Goal: Information Seeking & Learning: Find specific fact

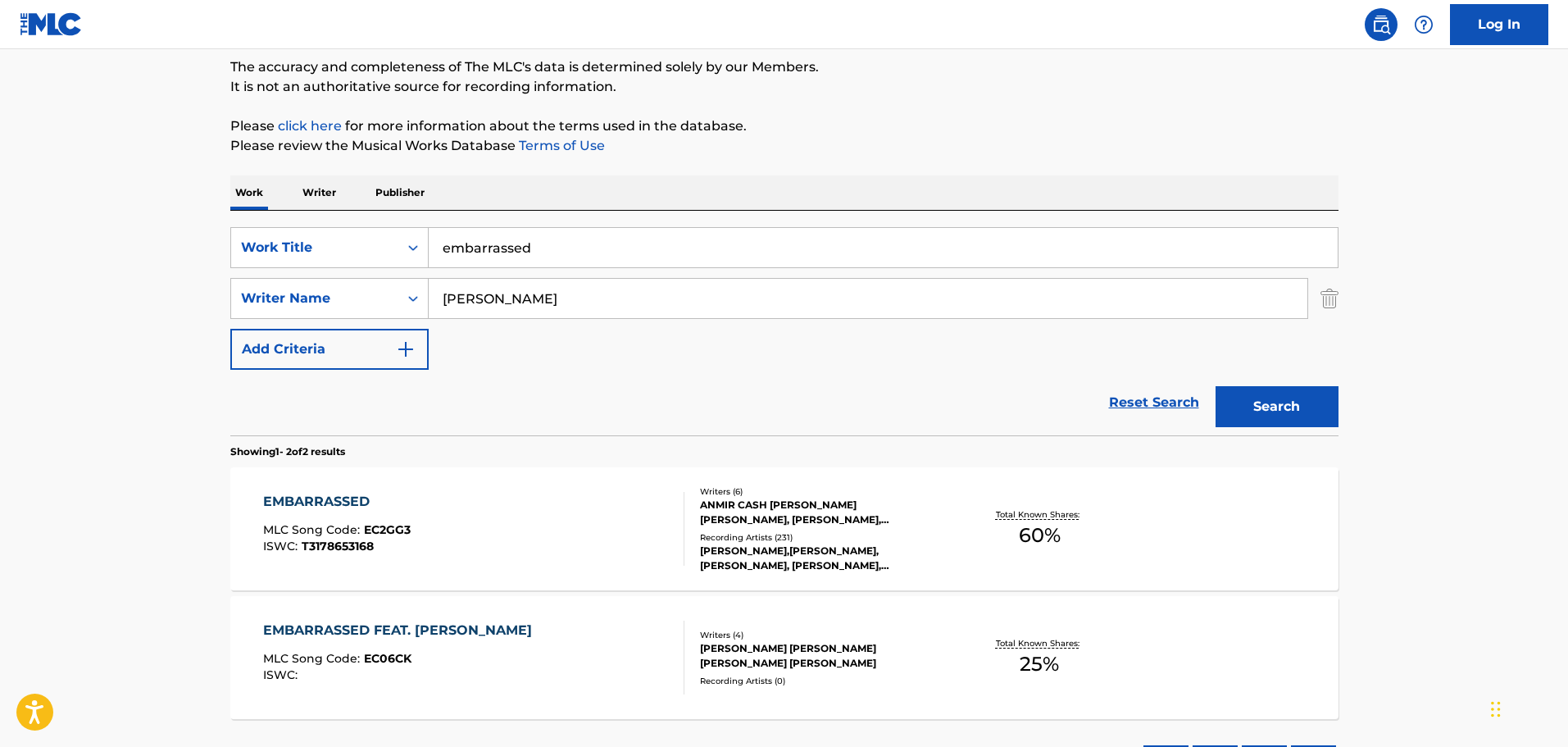
scroll to position [138, 0]
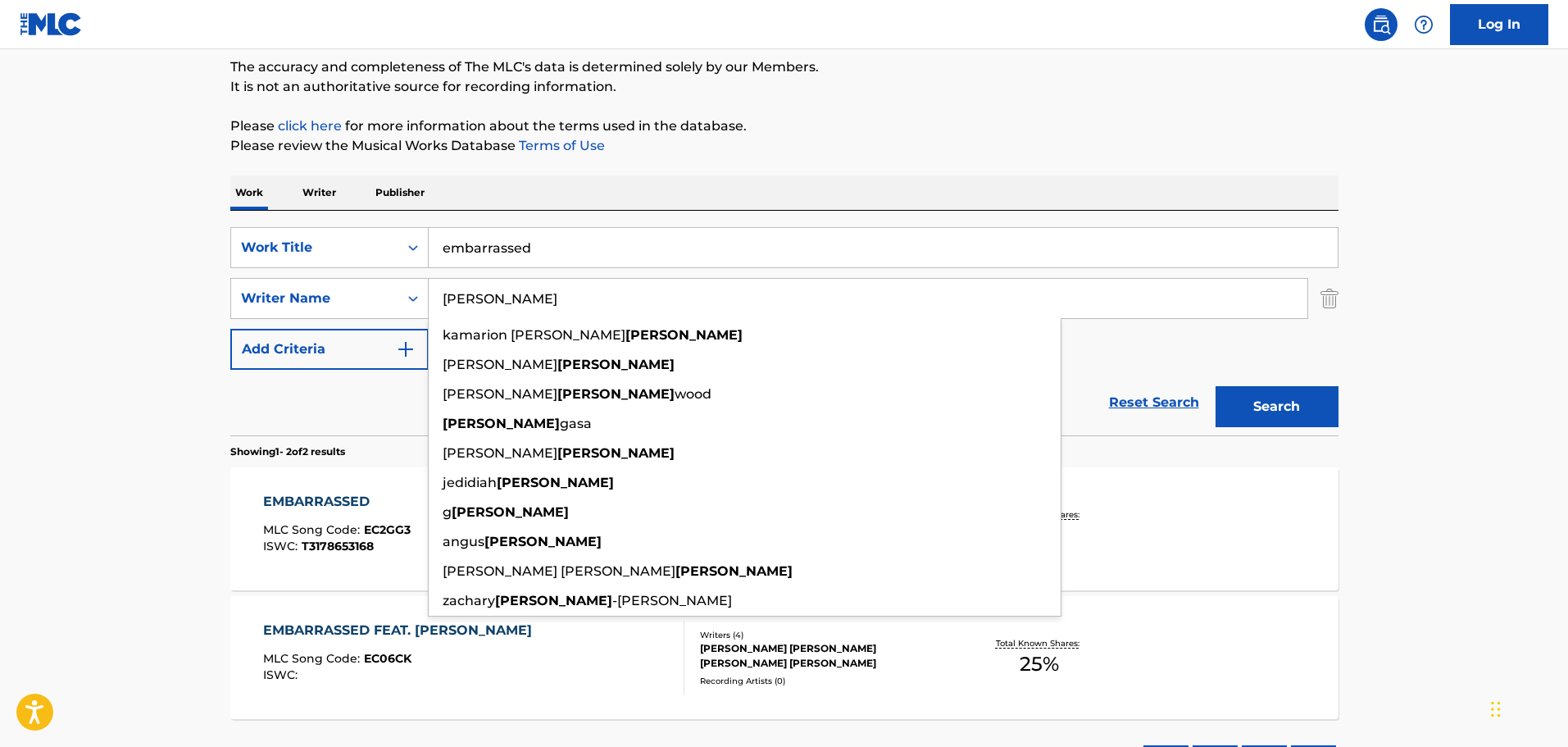
click at [147, 461] on main "The MLC Public Work Search The accuracy and completeness of The MLC's data is d…" at bounding box center [784, 357] width 1568 height 893
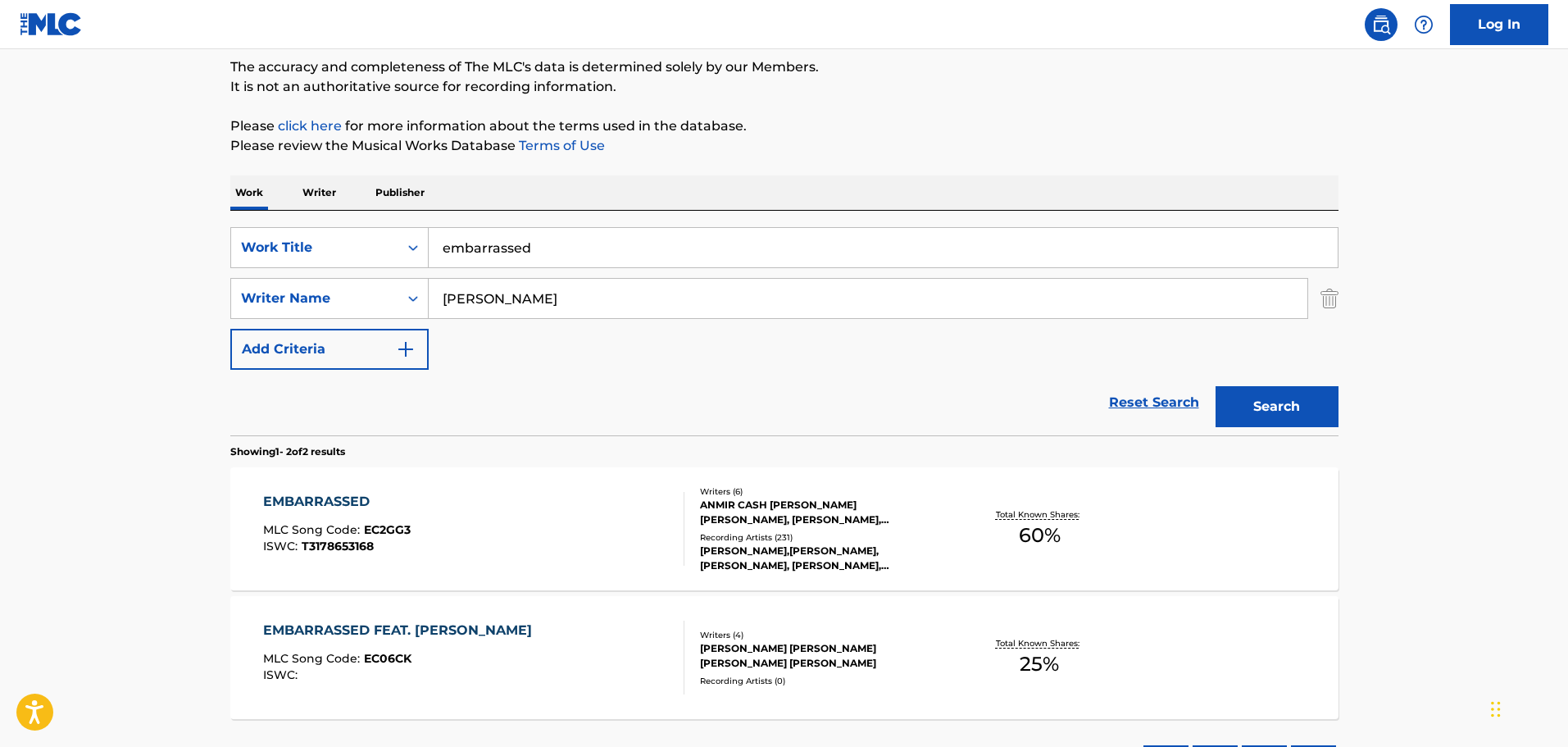
click at [382, 524] on span "EC2GG3" at bounding box center [387, 529] width 47 height 15
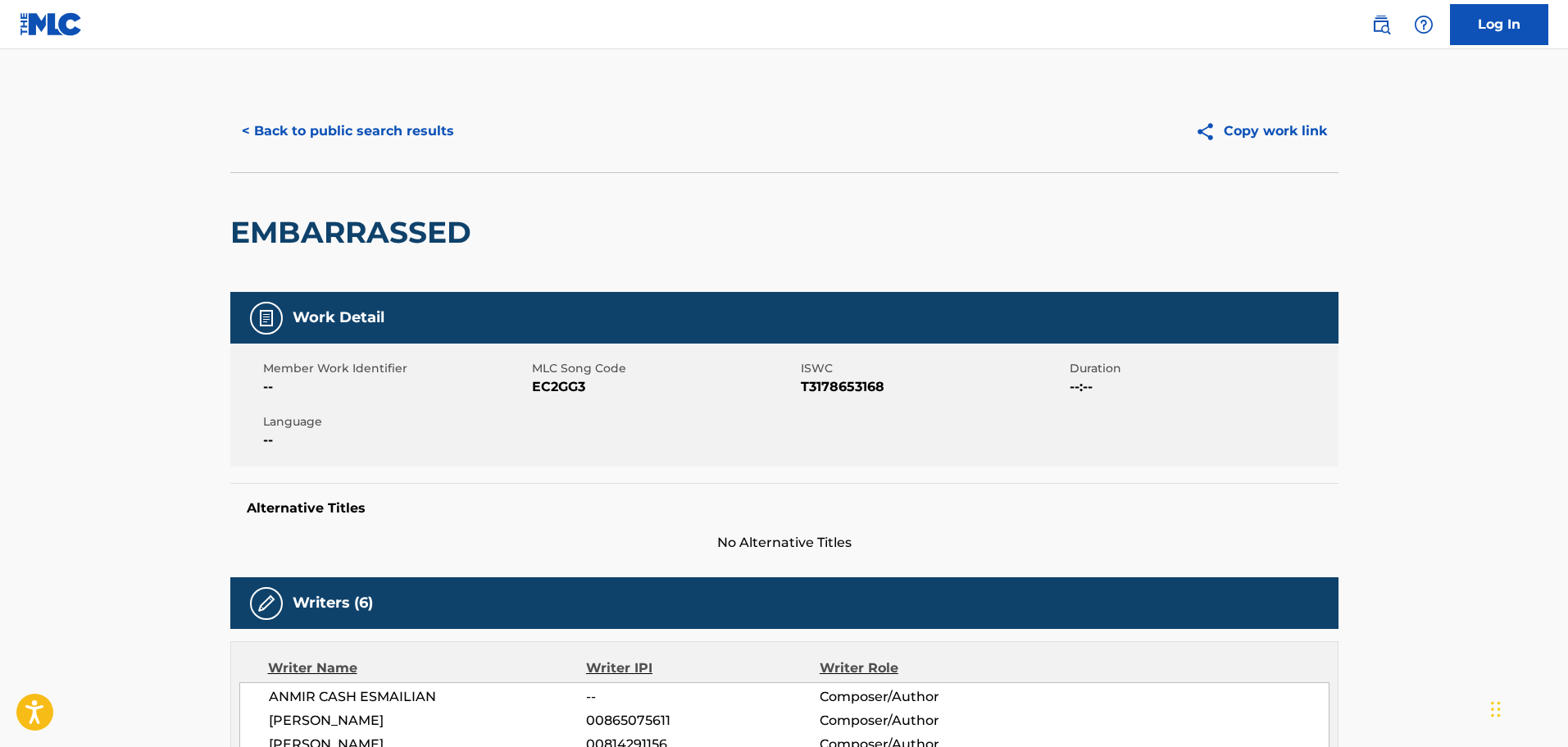
click at [382, 524] on div "Alternative Titles No Alternative Titles" at bounding box center [784, 517] width 1108 height 69
click at [562, 385] on span "EC2GG3" at bounding box center [664, 387] width 265 height 19
copy span "EC2GG3"
click at [280, 127] on button "< Back to public search results" at bounding box center [348, 131] width 235 height 41
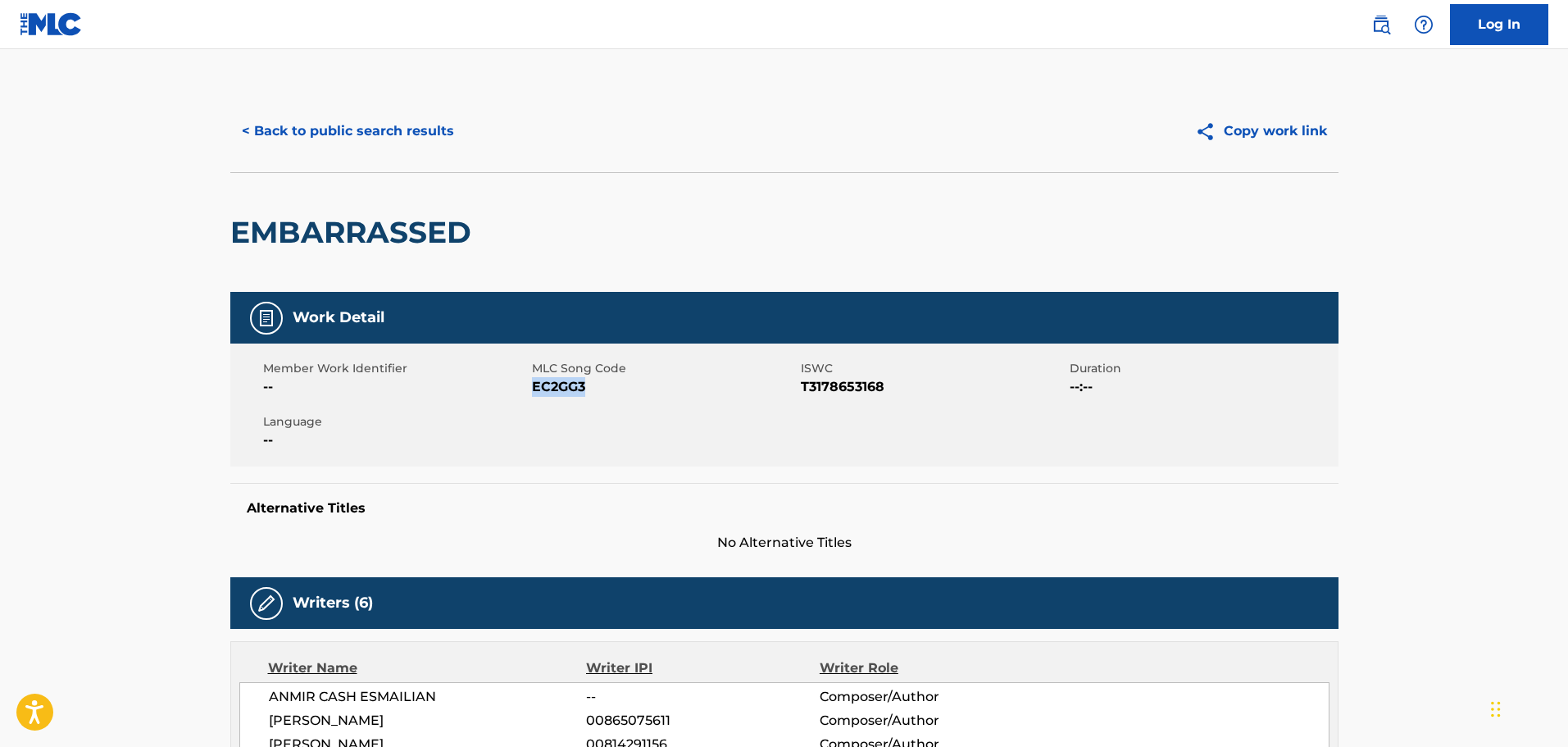
scroll to position [138, 0]
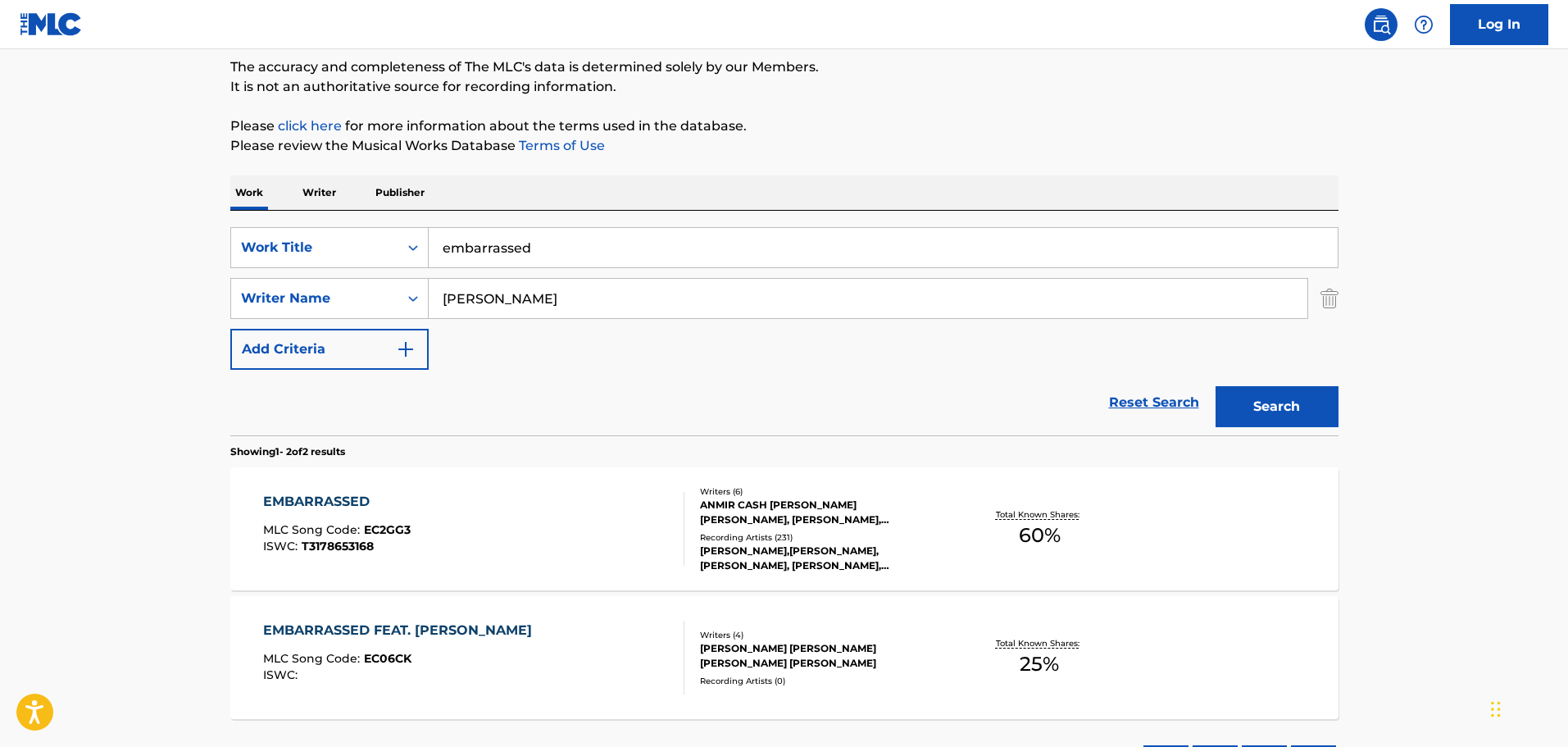
click at [373, 653] on span "EC06CK" at bounding box center [387, 658] width 47 height 15
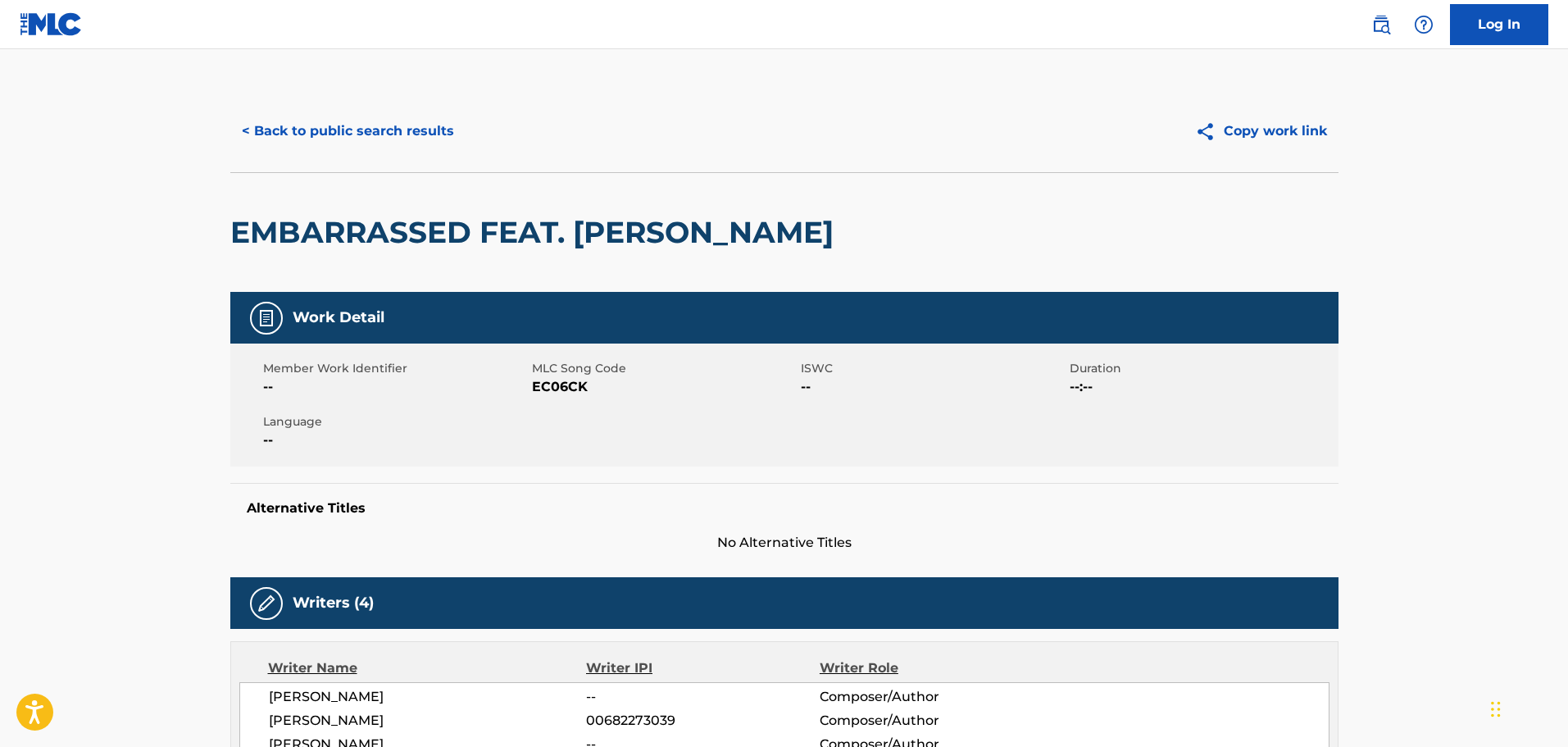
click at [559, 388] on span "EC06CK" at bounding box center [664, 387] width 265 height 19
copy span "EC06CK"
